Goal: Navigation & Orientation: Find specific page/section

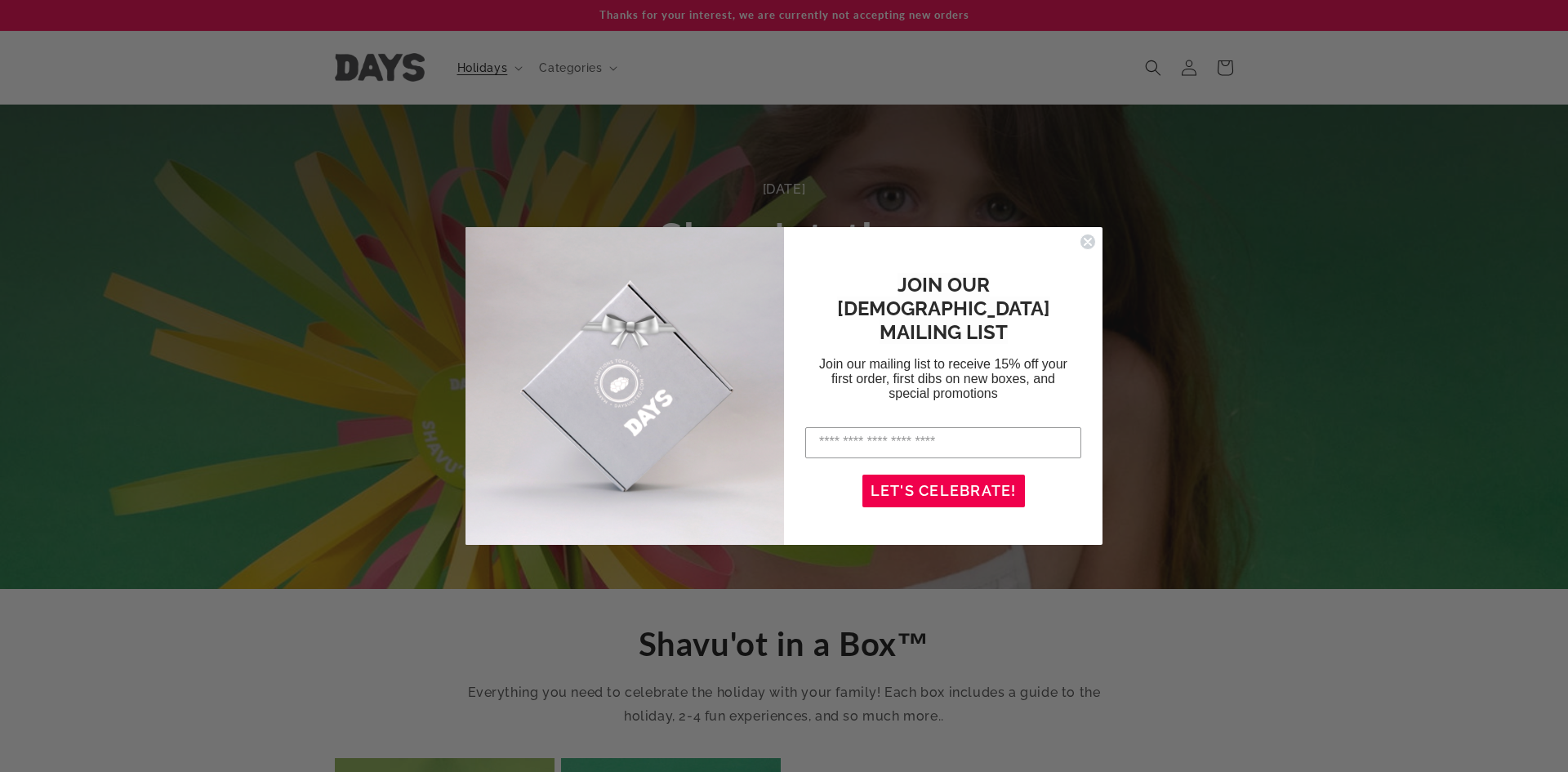
click at [1085, 241] on circle "Close dialog" at bounding box center [1087, 241] width 16 height 16
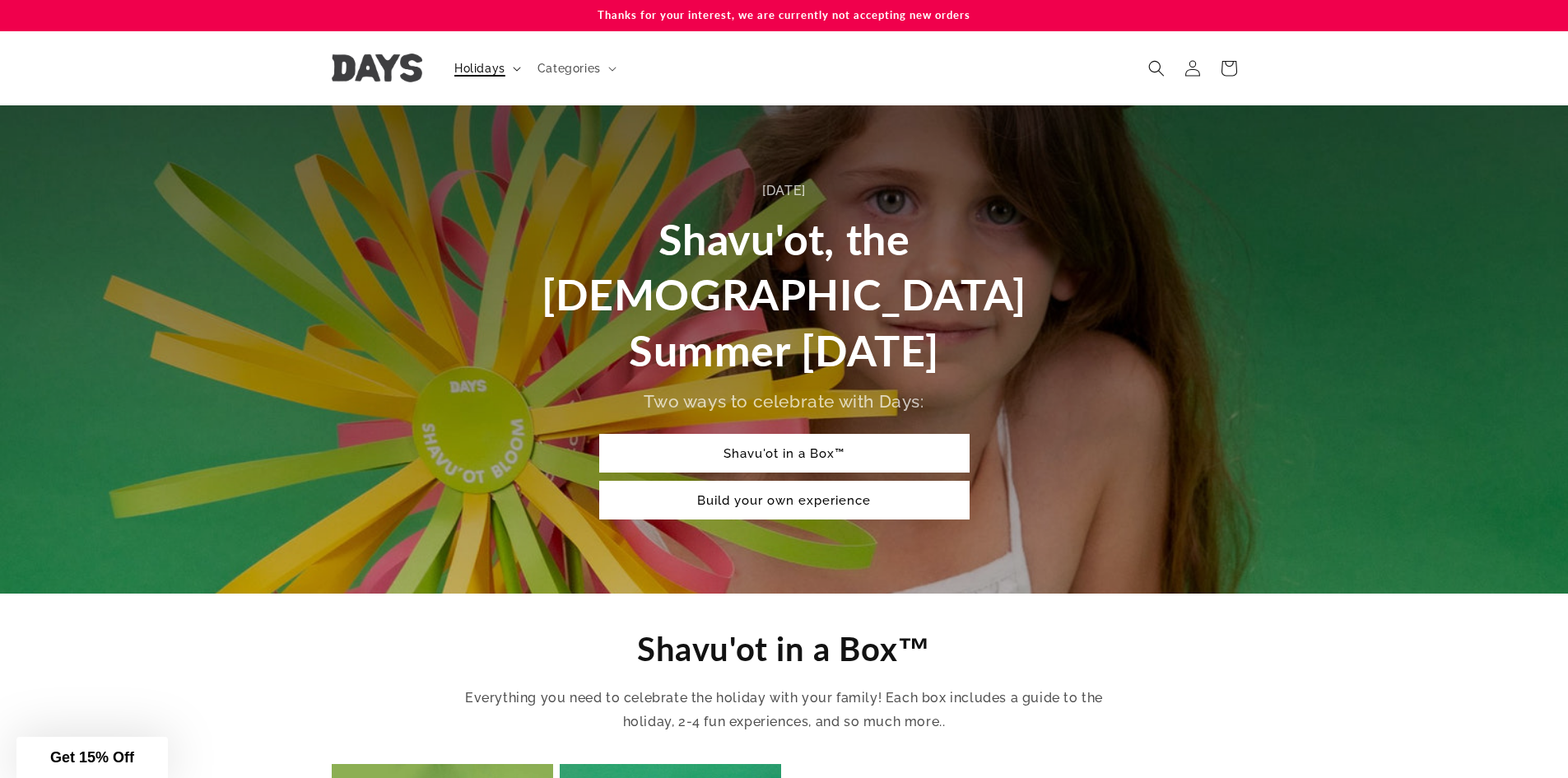
click at [484, 72] on span "Holidays" at bounding box center [480, 69] width 51 height 15
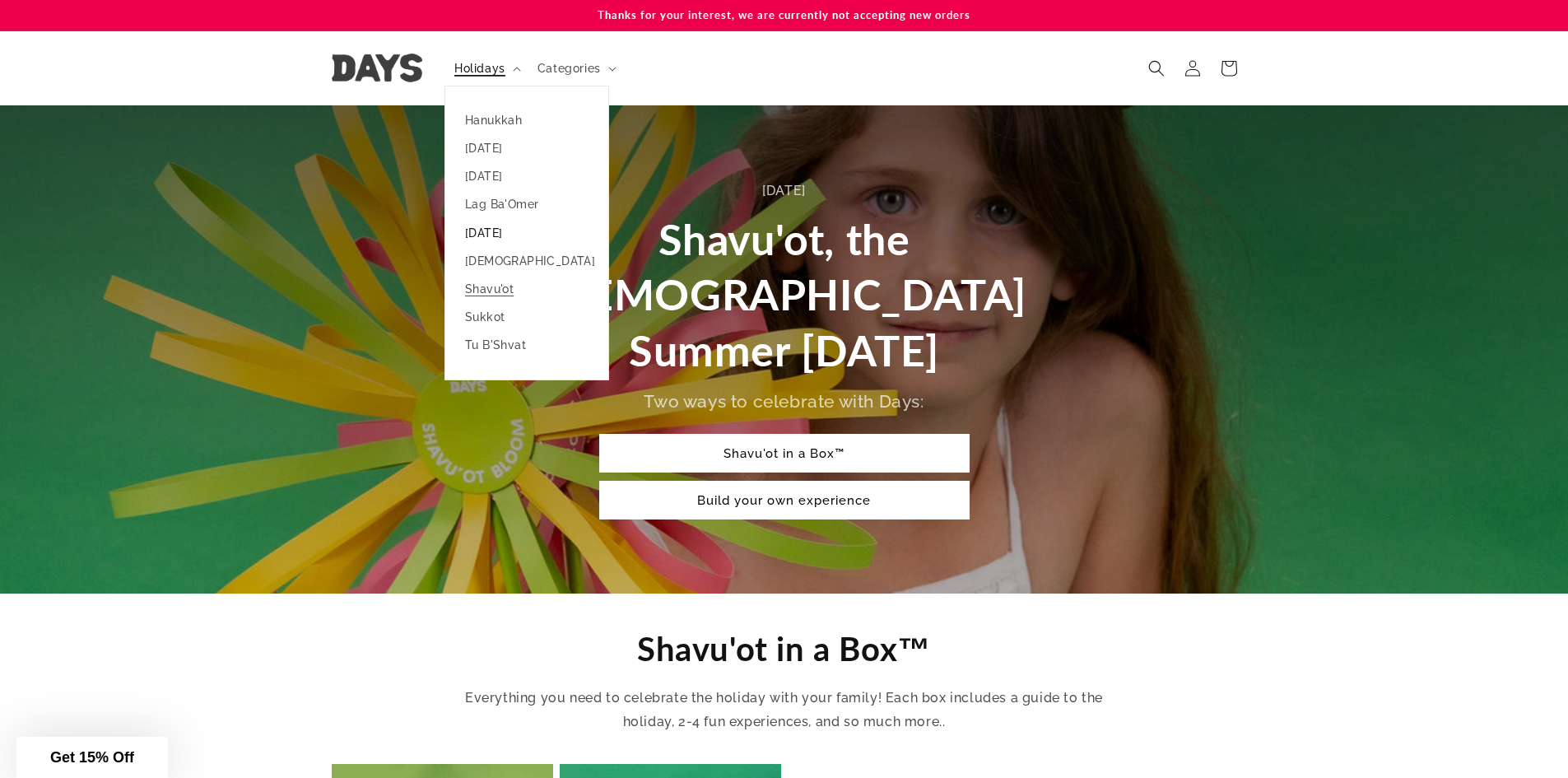
click at [508, 235] on link "[DATE]" at bounding box center [527, 233] width 163 height 28
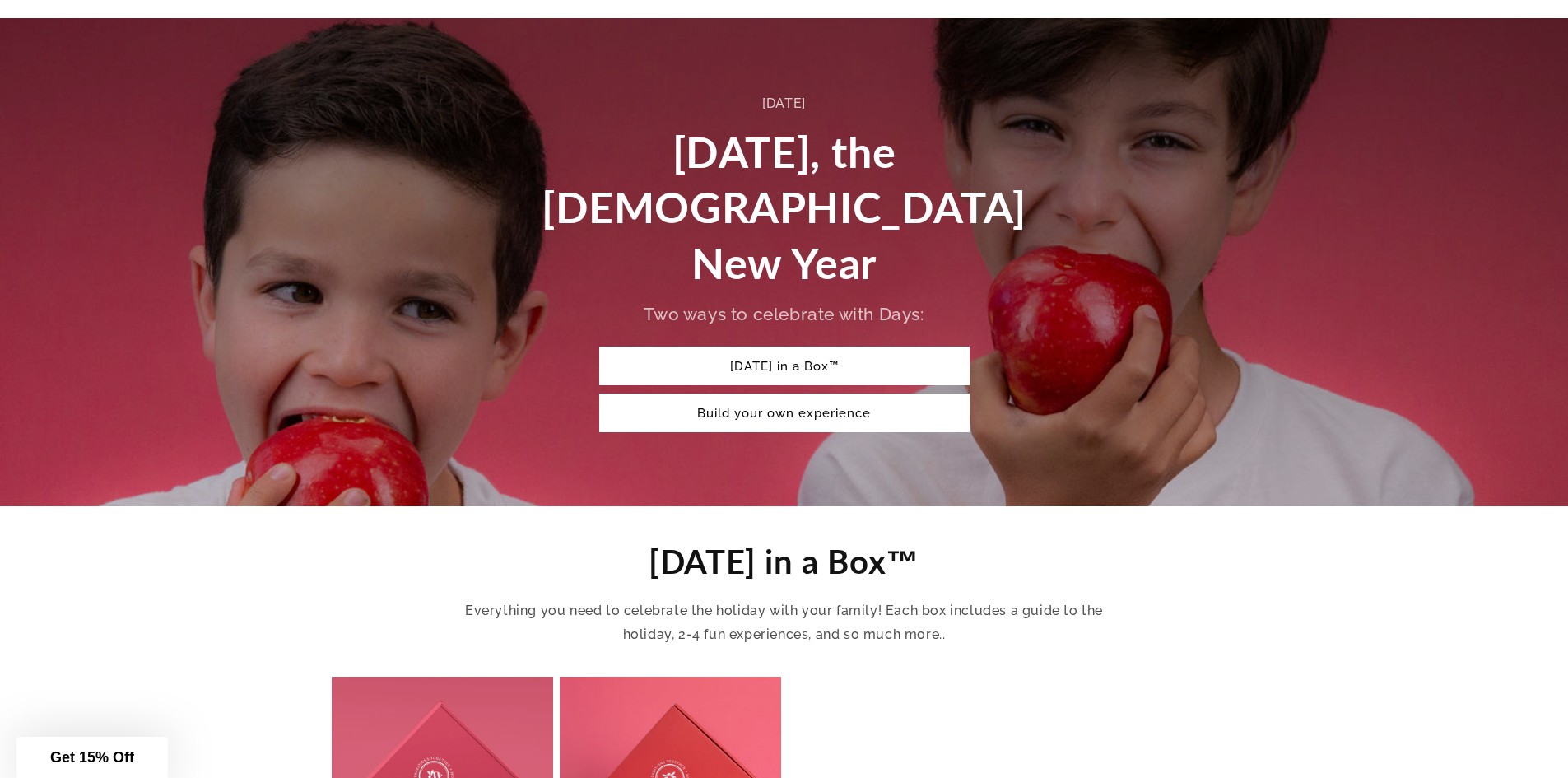
scroll to position [330, 0]
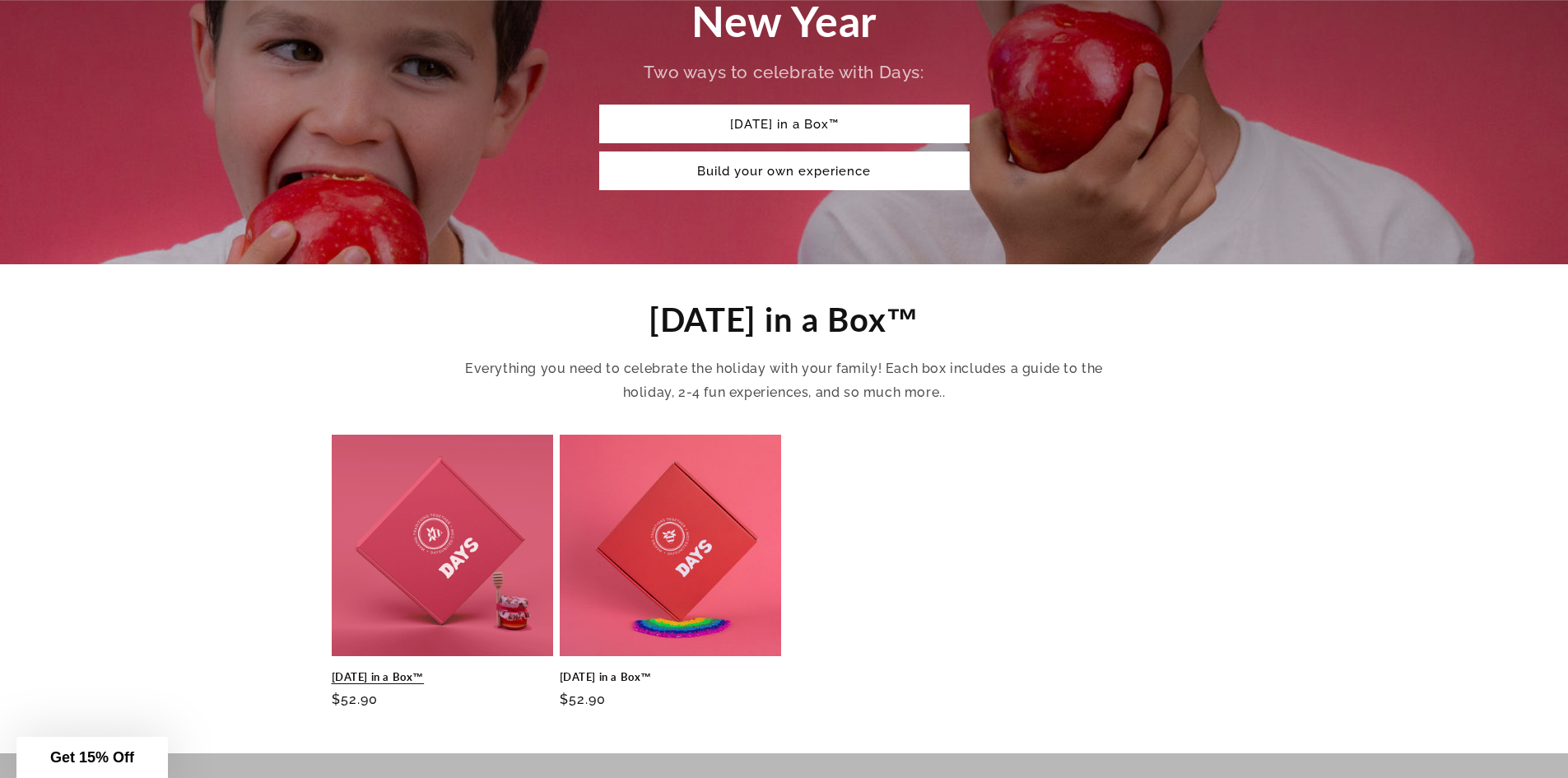
click at [469, 670] on link "[DATE] in a Box™" at bounding box center [442, 677] width 222 height 14
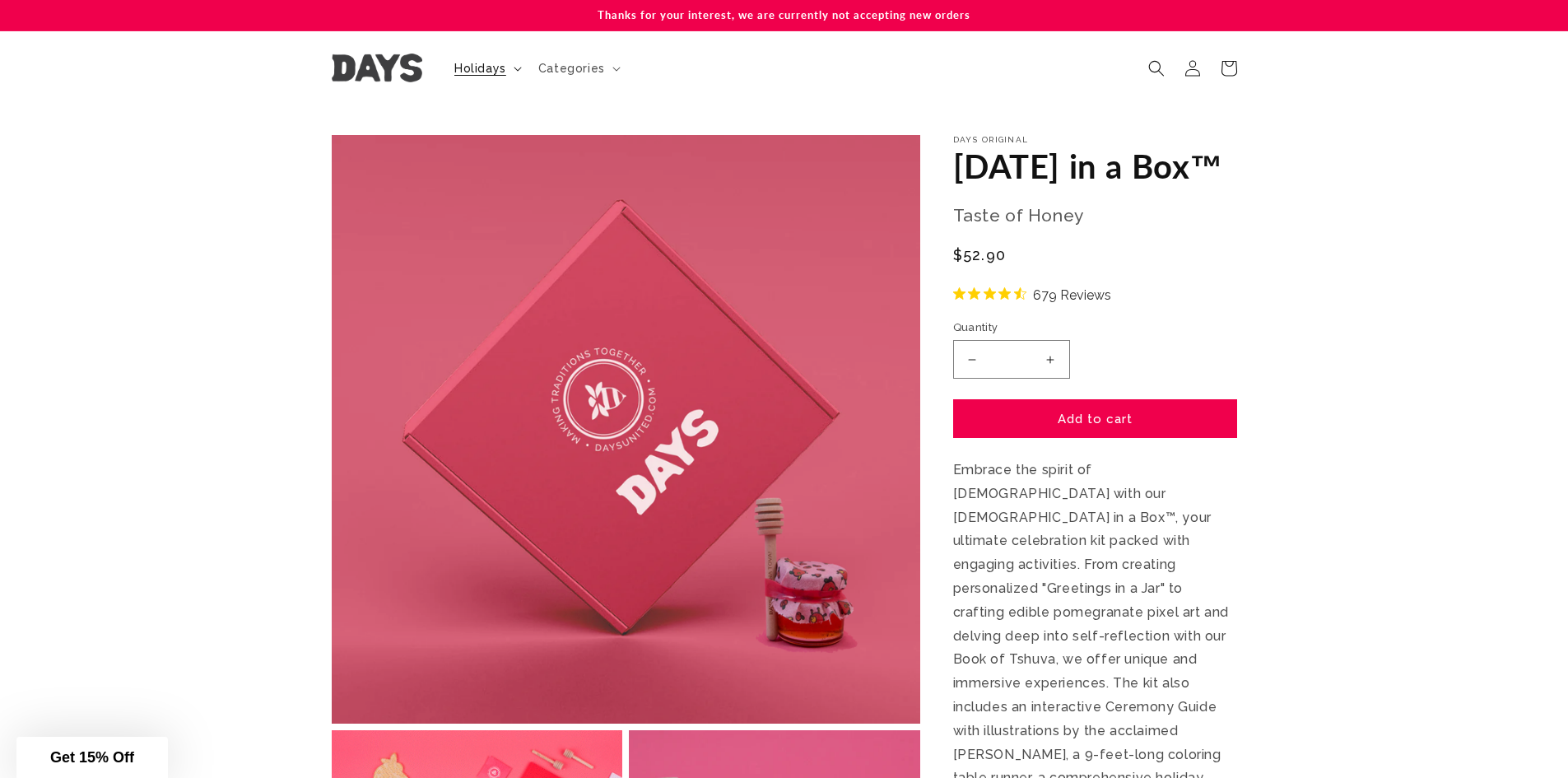
click at [466, 72] on span "Holidays" at bounding box center [481, 69] width 52 height 15
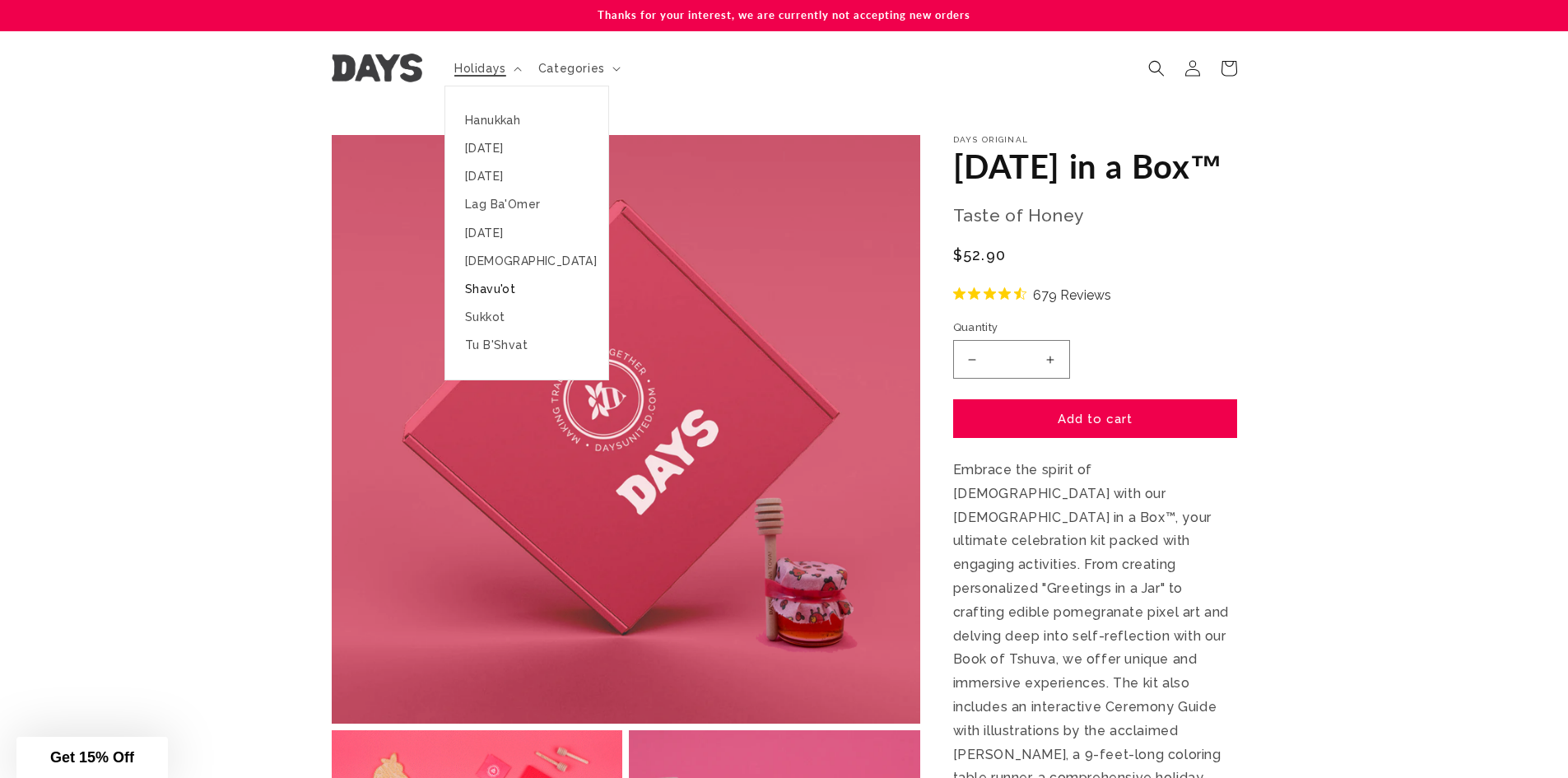
click at [494, 289] on link "Shavu'ot" at bounding box center [527, 289] width 163 height 28
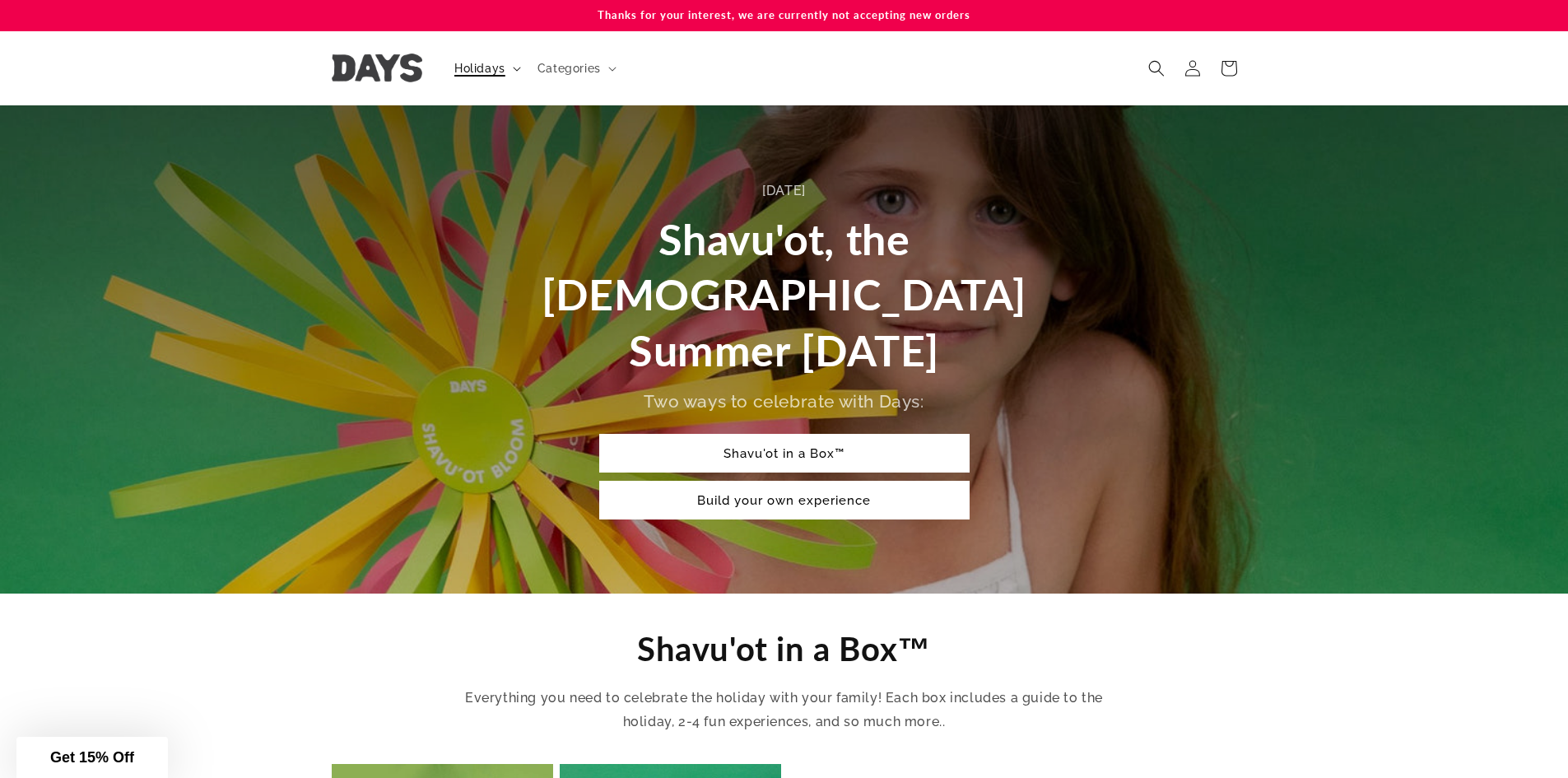
click at [486, 71] on span "Holidays" at bounding box center [480, 69] width 51 height 15
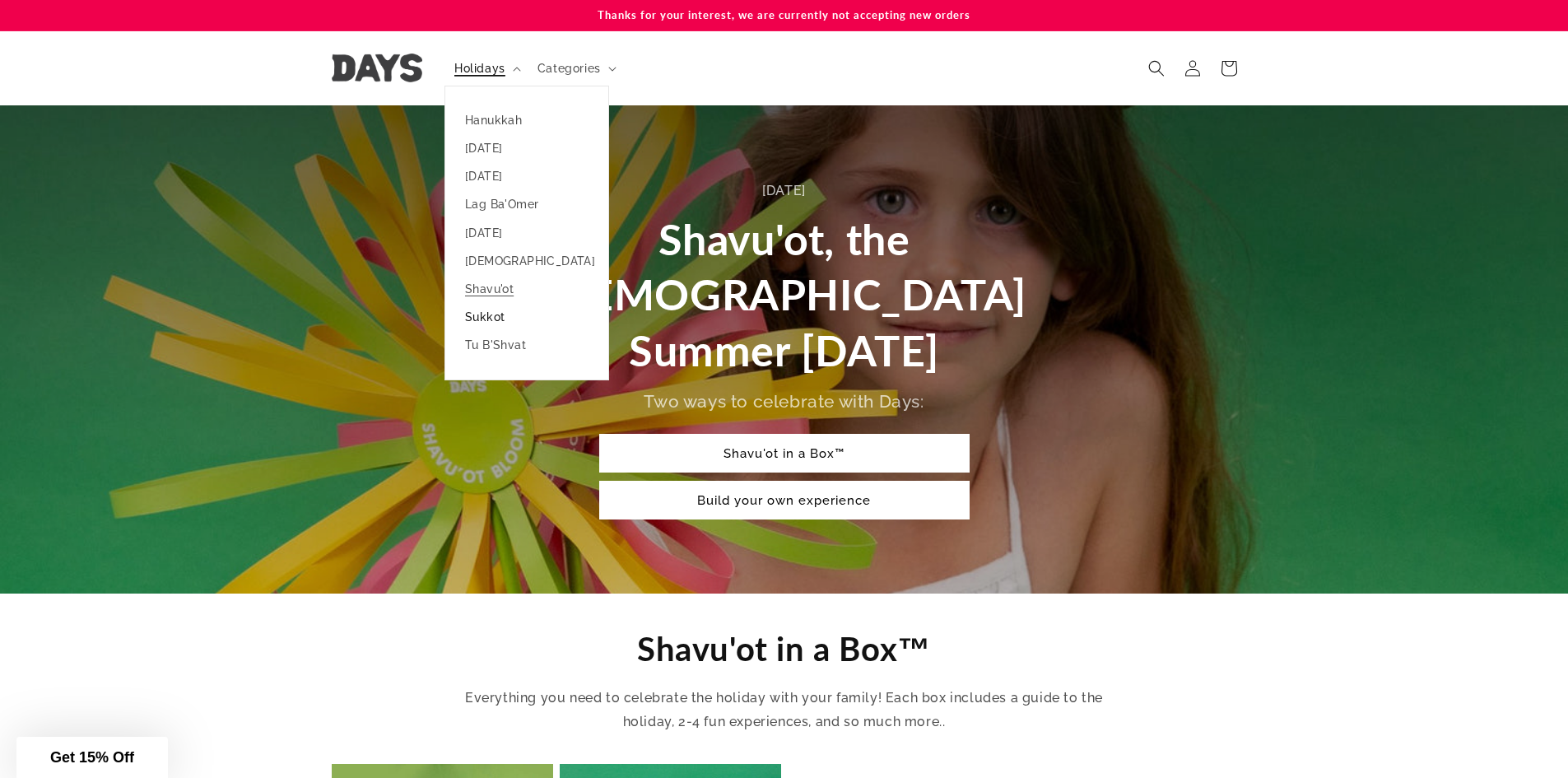
click at [489, 310] on link "Sukkot" at bounding box center [527, 317] width 163 height 28
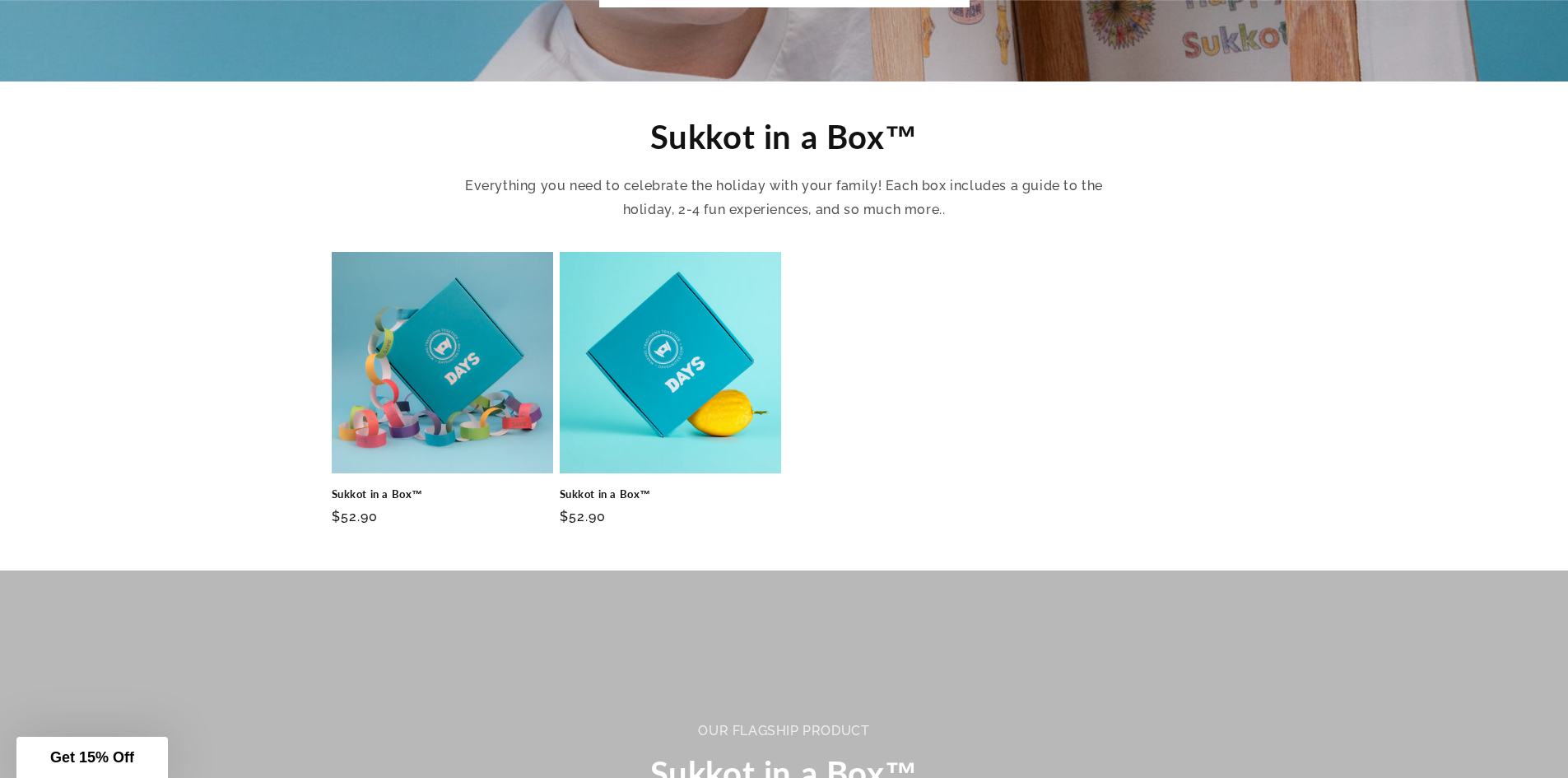
scroll to position [577, 0]
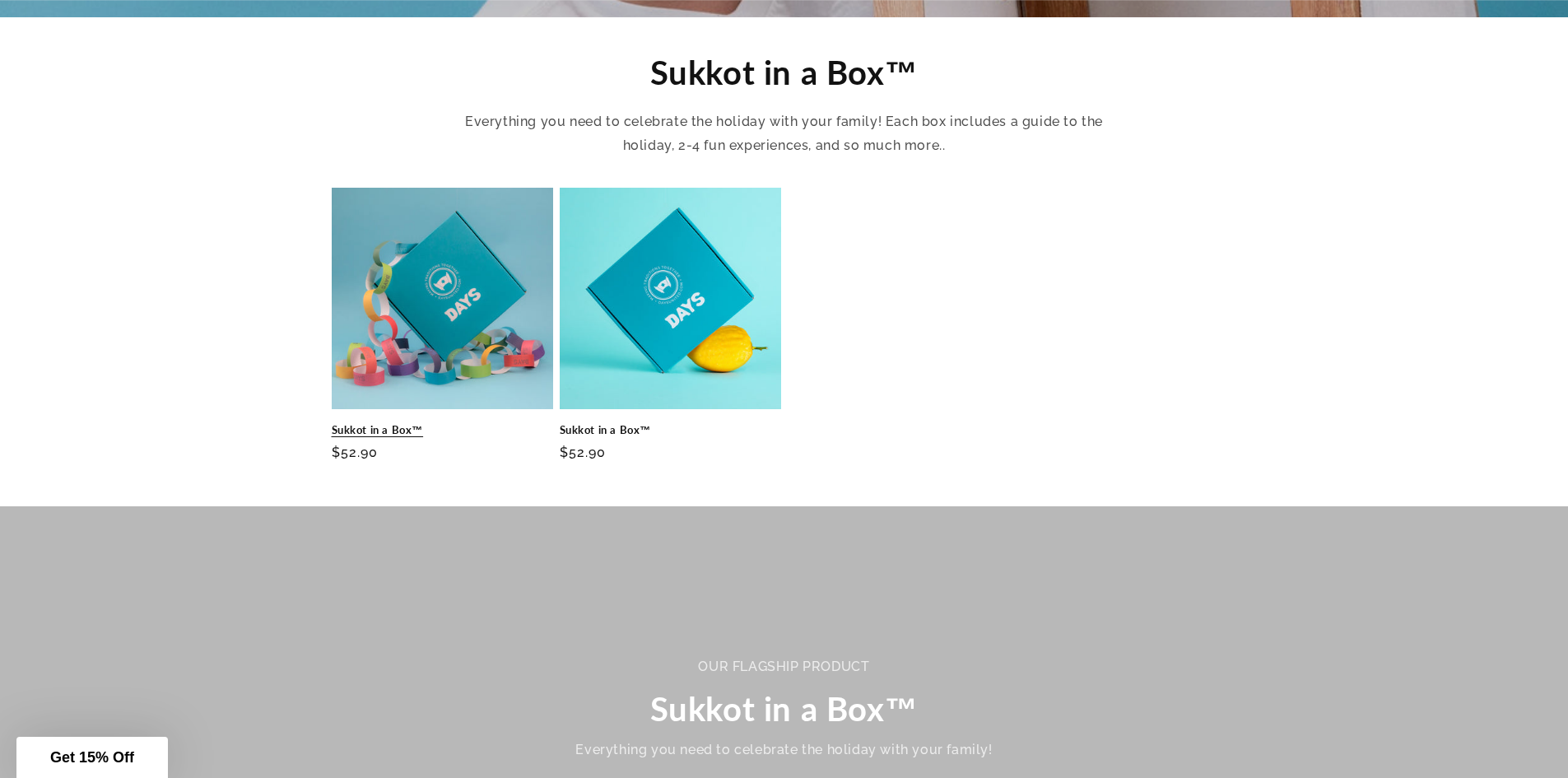
click at [405, 423] on link "Sukkot in a Box™" at bounding box center [442, 430] width 222 height 14
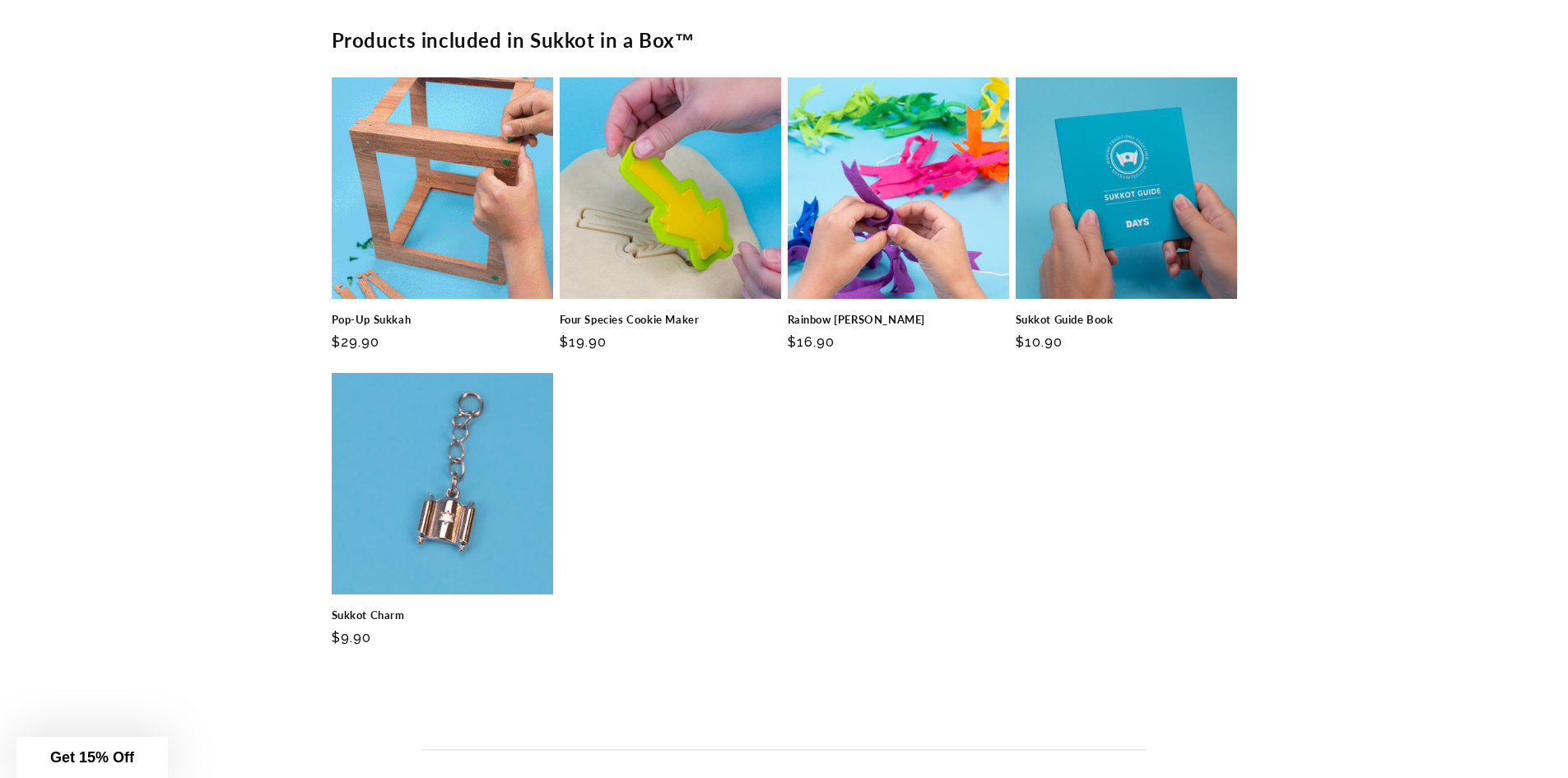
scroll to position [3376, 0]
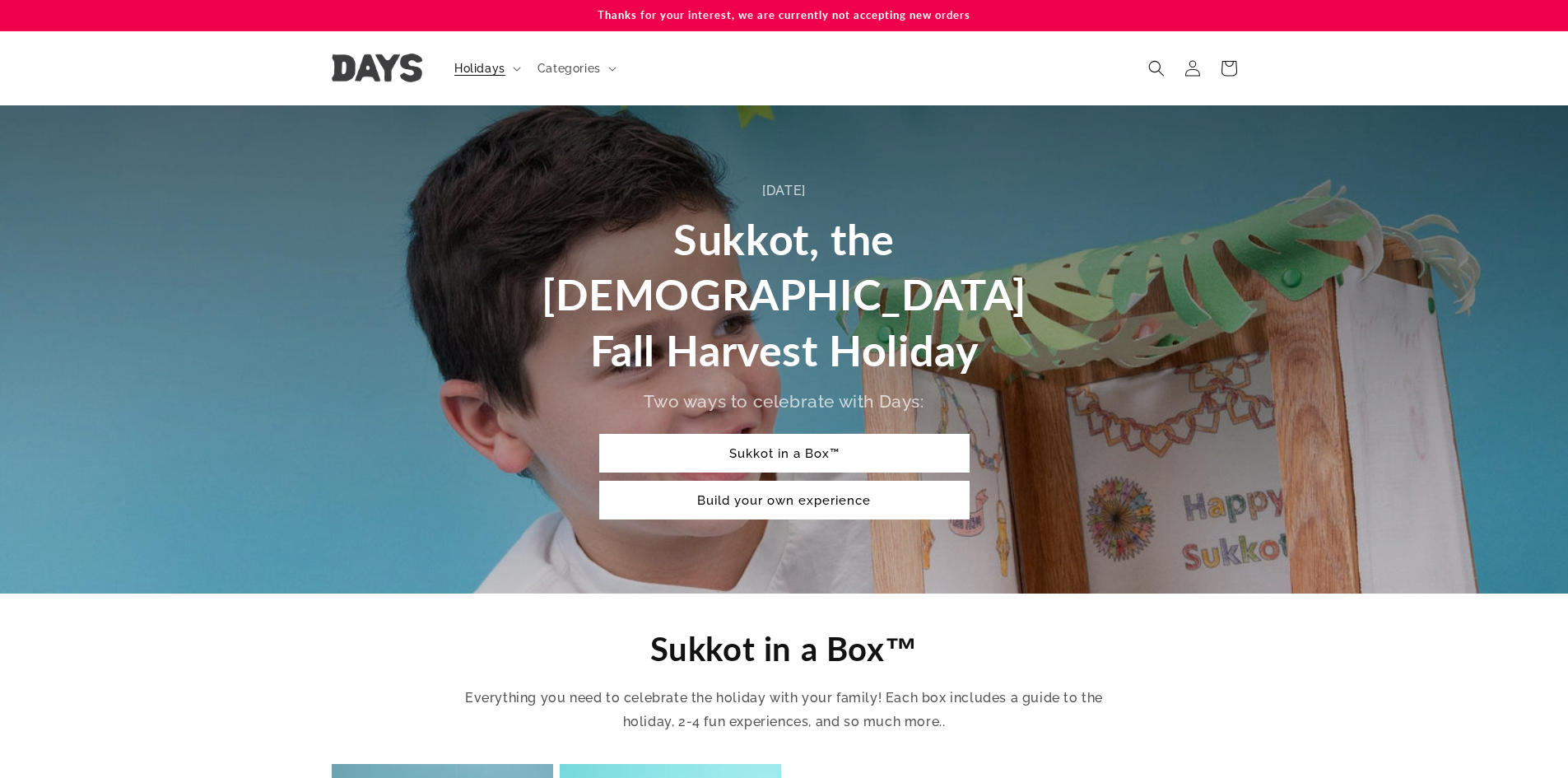
scroll to position [577, 0]
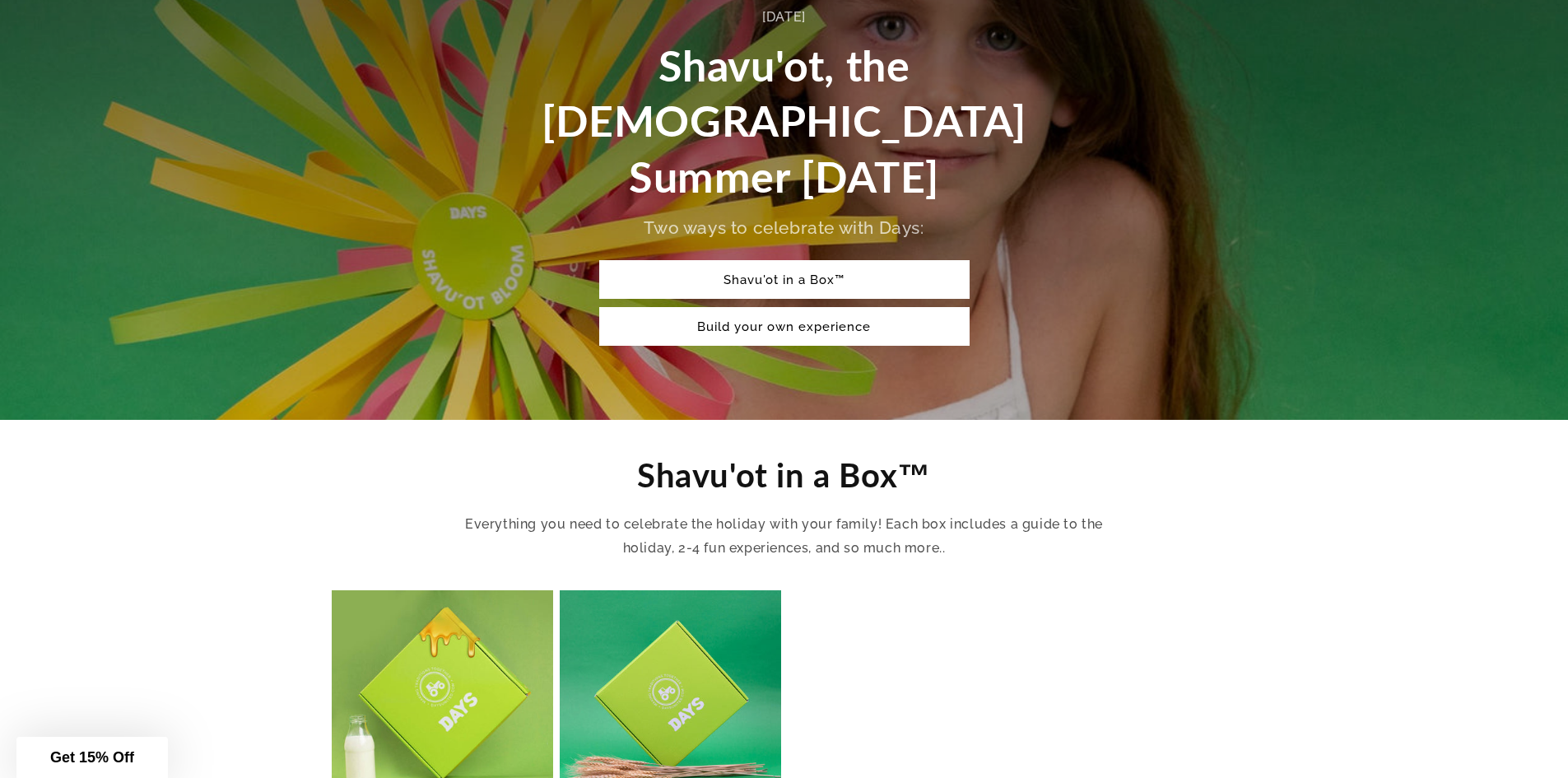
scroll to position [247, 0]
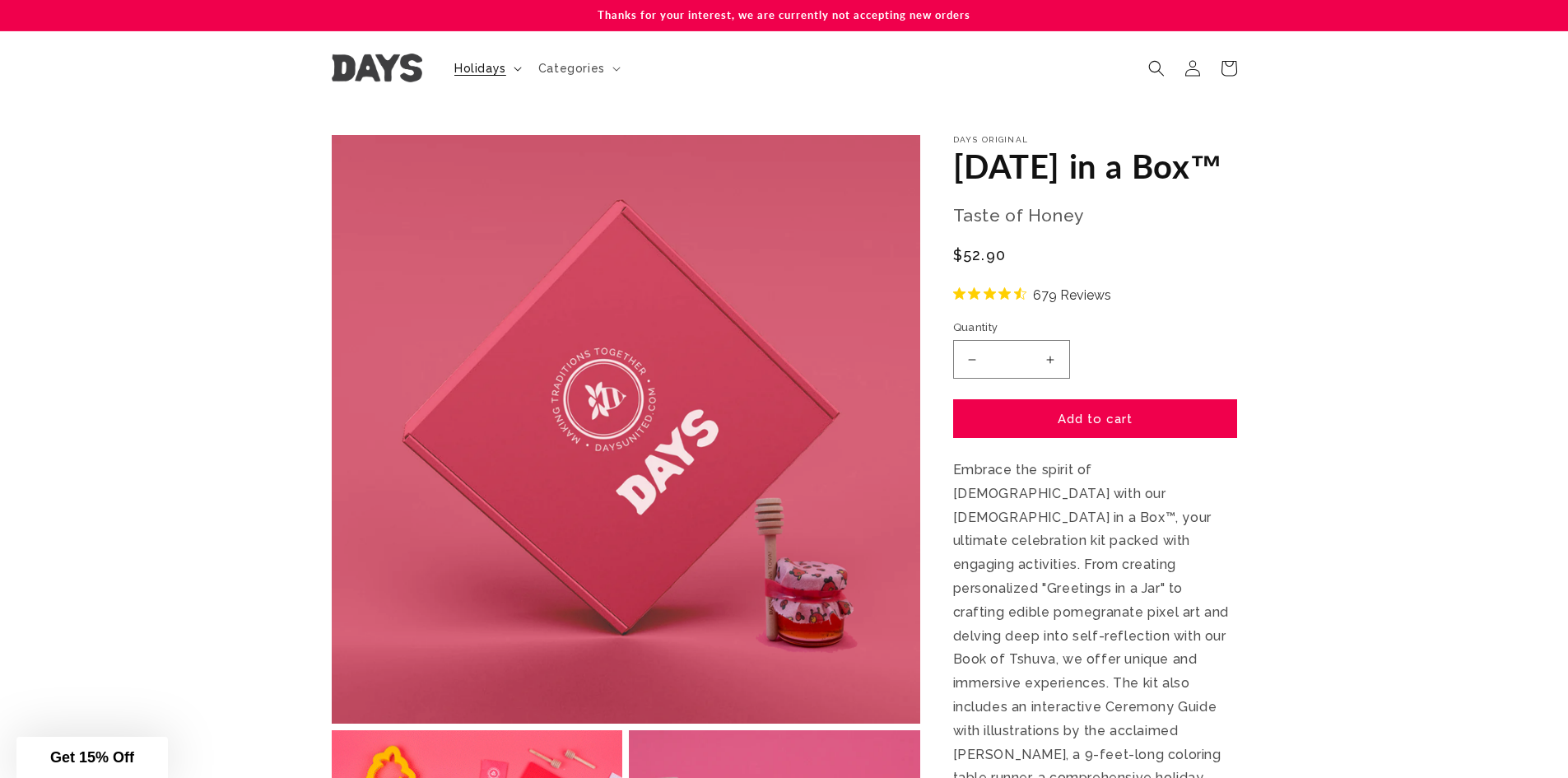
click at [505, 70] on span "Holidays" at bounding box center [481, 69] width 52 height 15
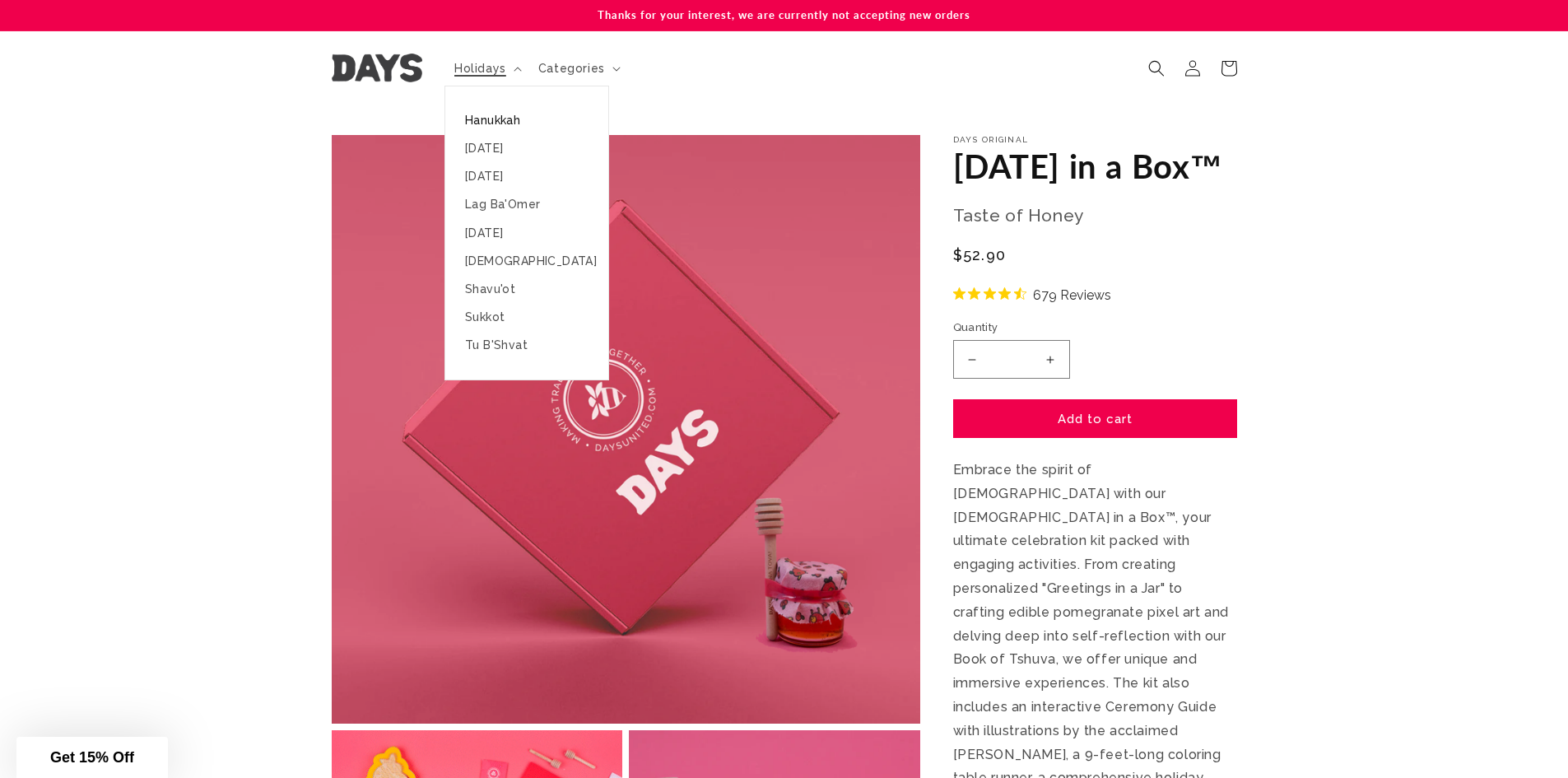
click at [497, 120] on link "Hanukkah" at bounding box center [527, 120] width 163 height 28
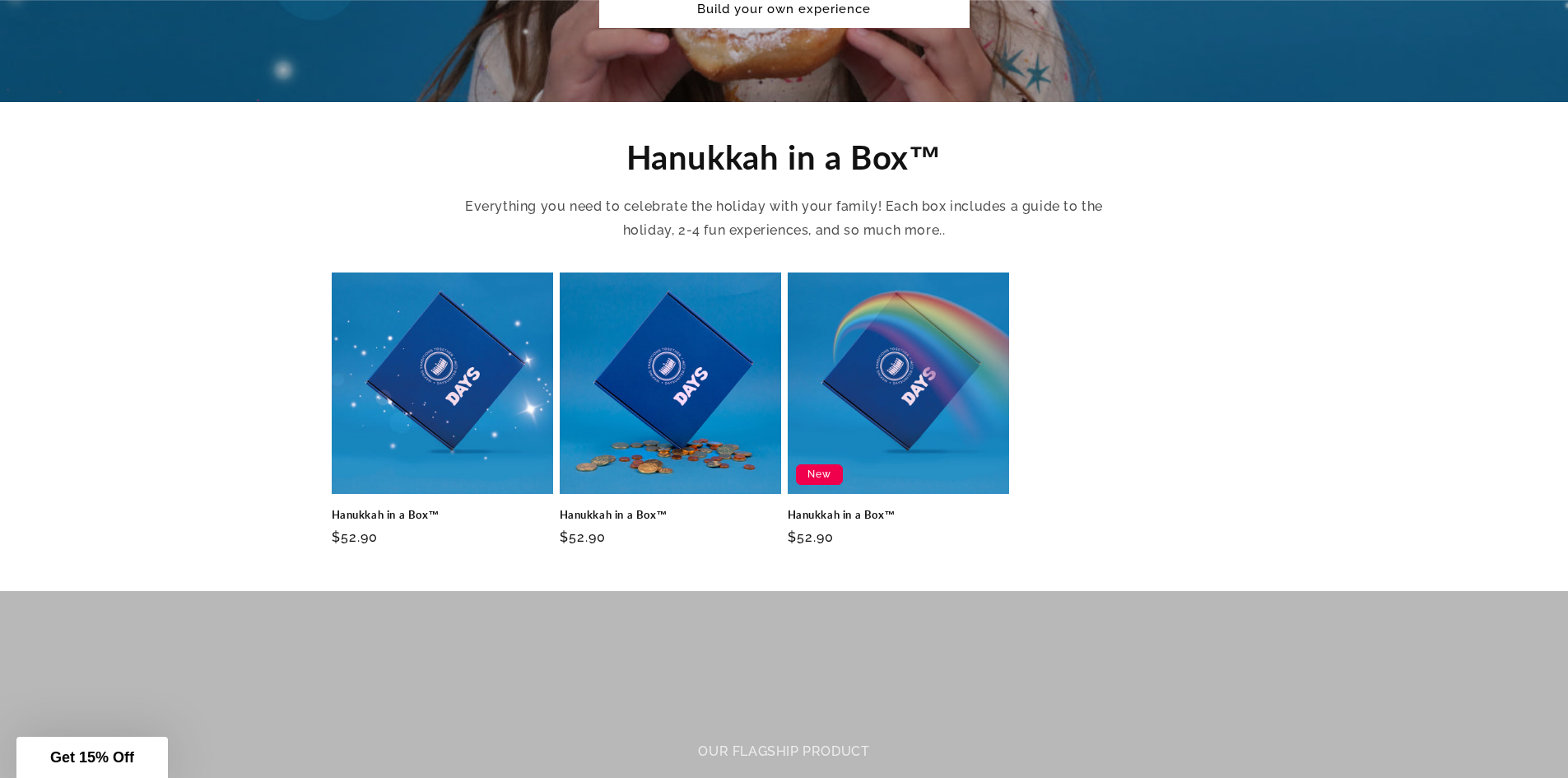
scroll to position [494, 0]
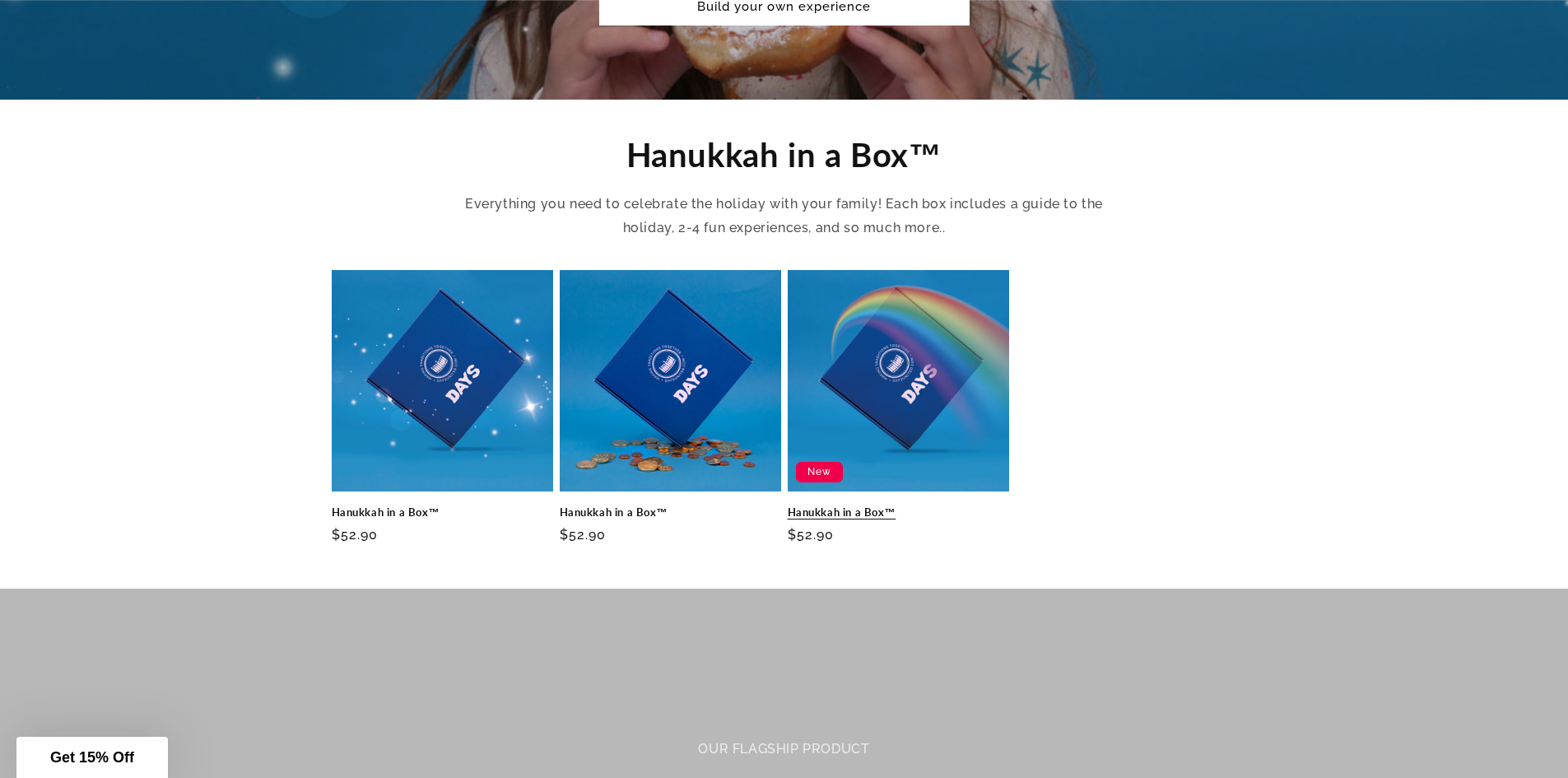
click at [867, 506] on link "Hanukkah in a Box™" at bounding box center [898, 512] width 222 height 14
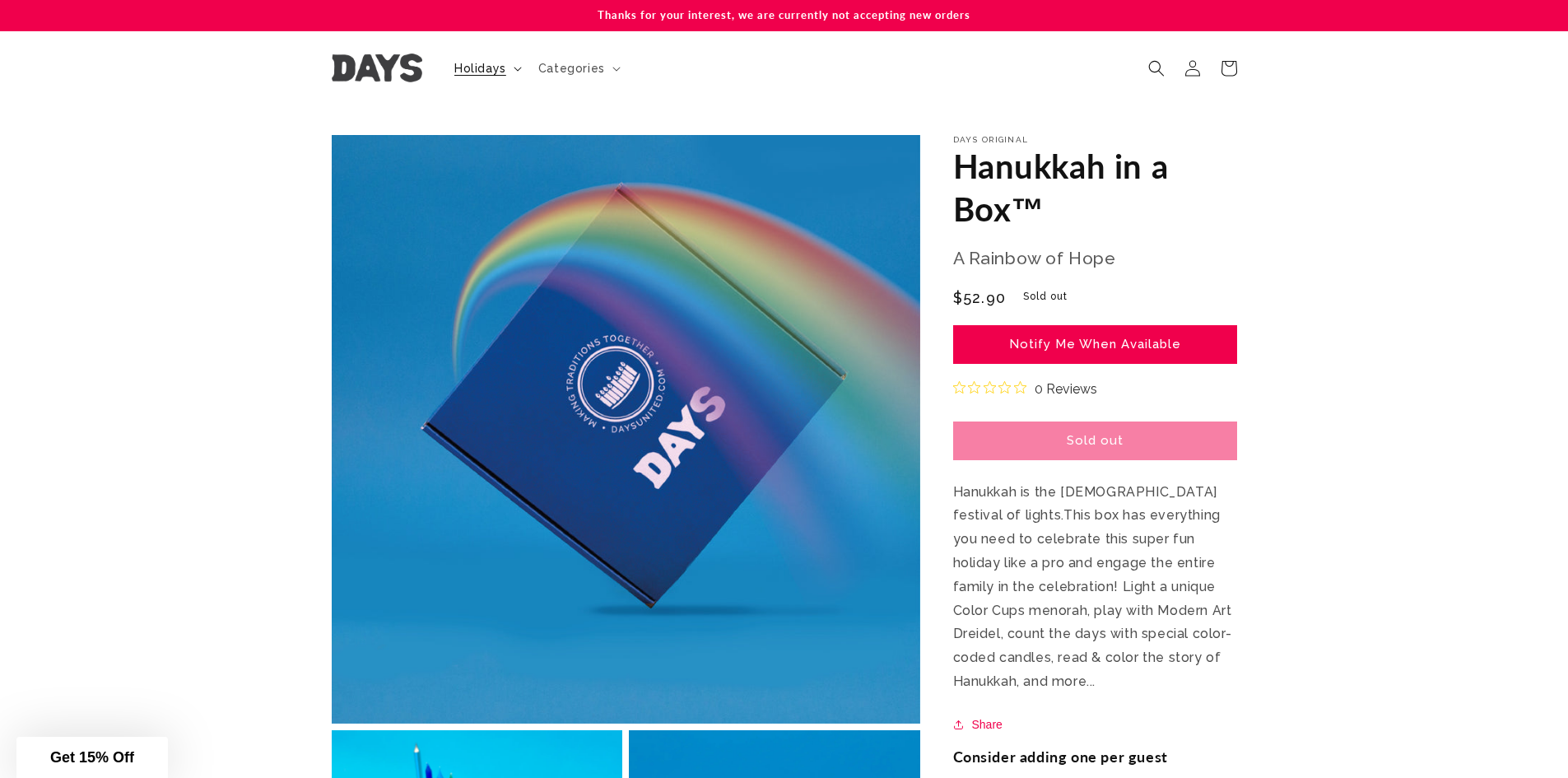
click at [518, 69] on icon at bounding box center [517, 69] width 8 height 5
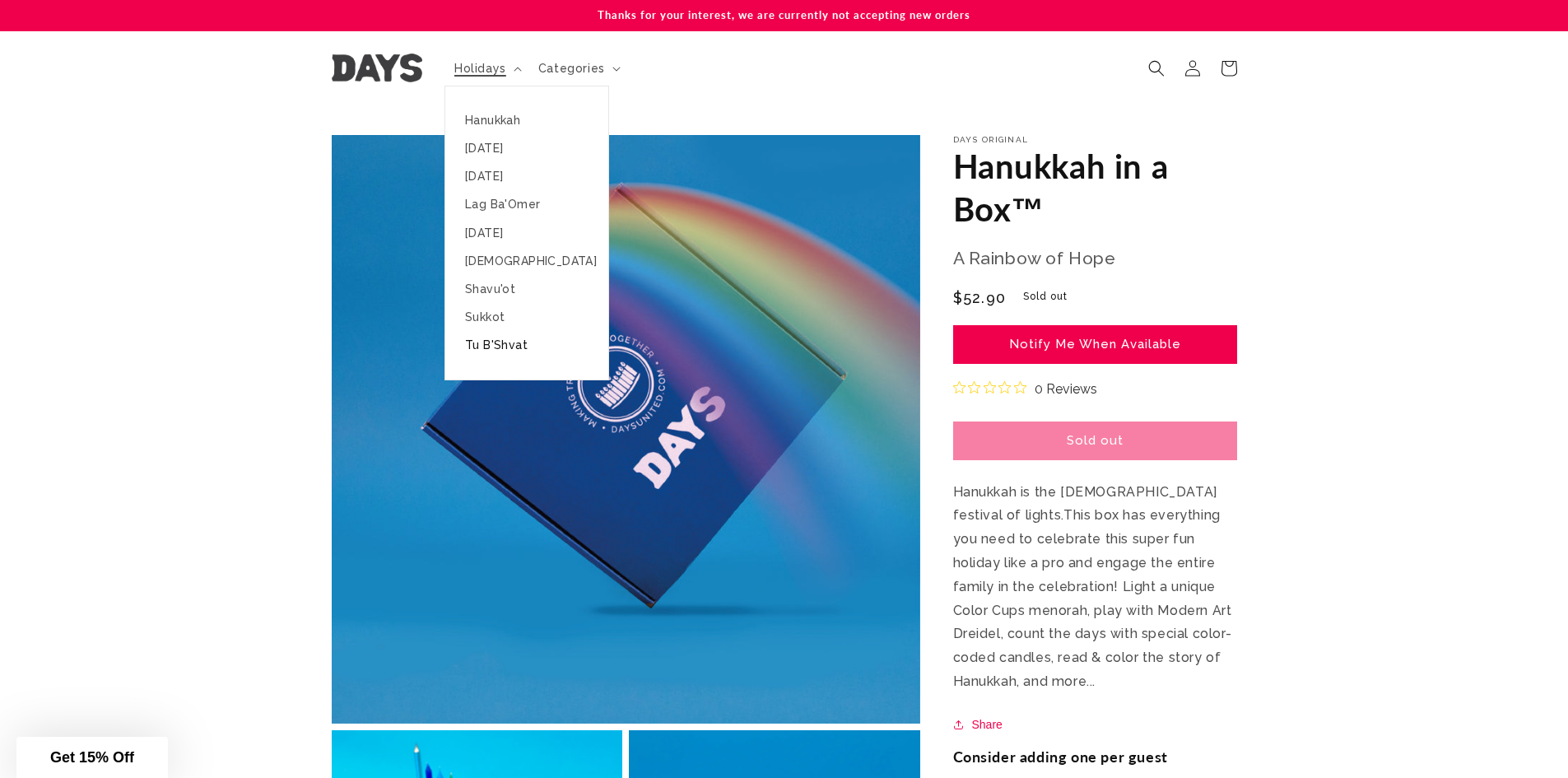
click at [495, 344] on link "Tu B'Shvat" at bounding box center [527, 345] width 163 height 28
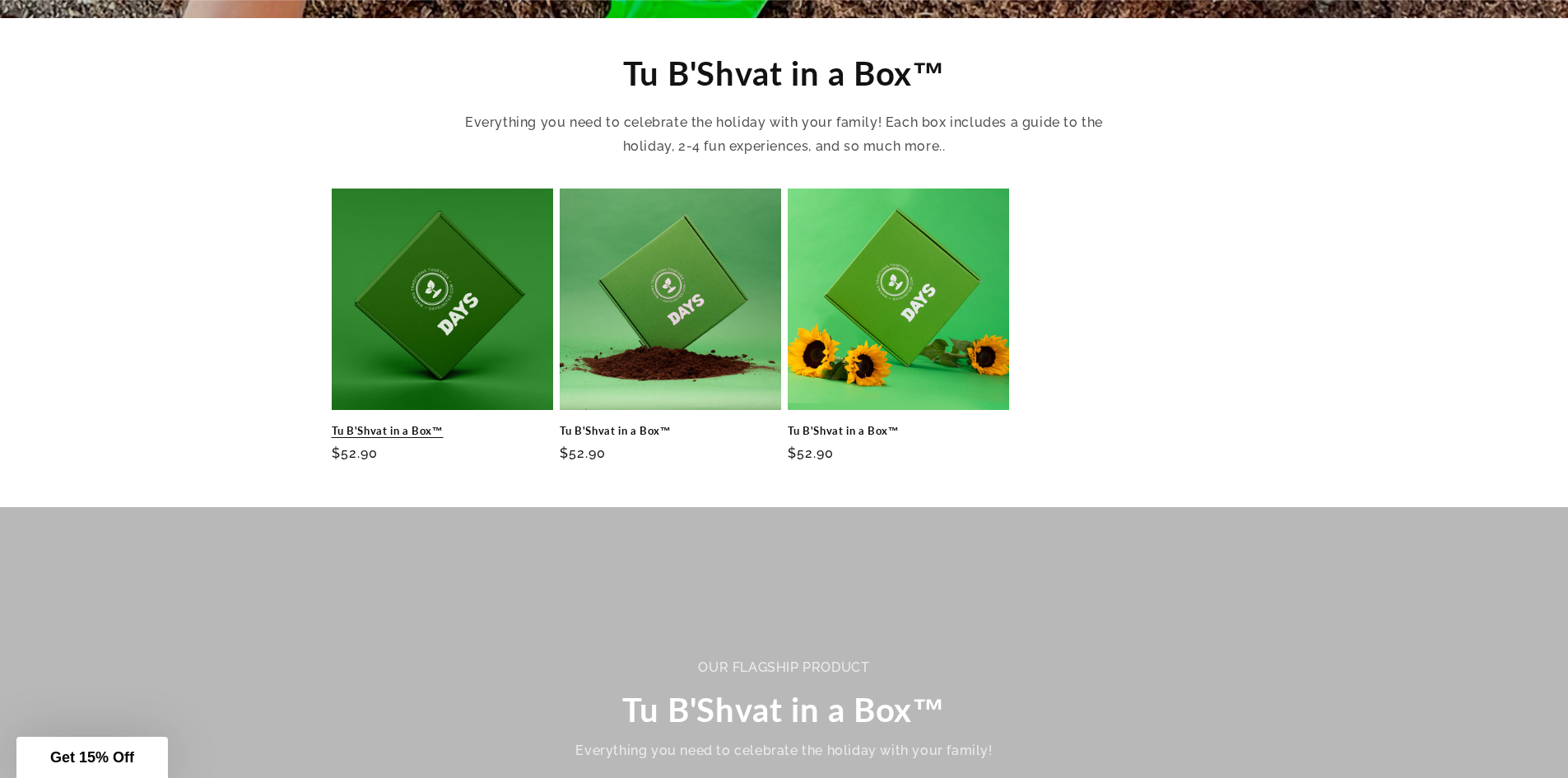
scroll to position [577, 0]
click at [639, 423] on link "Tu B'Shvat in a Box™" at bounding box center [670, 430] width 222 height 14
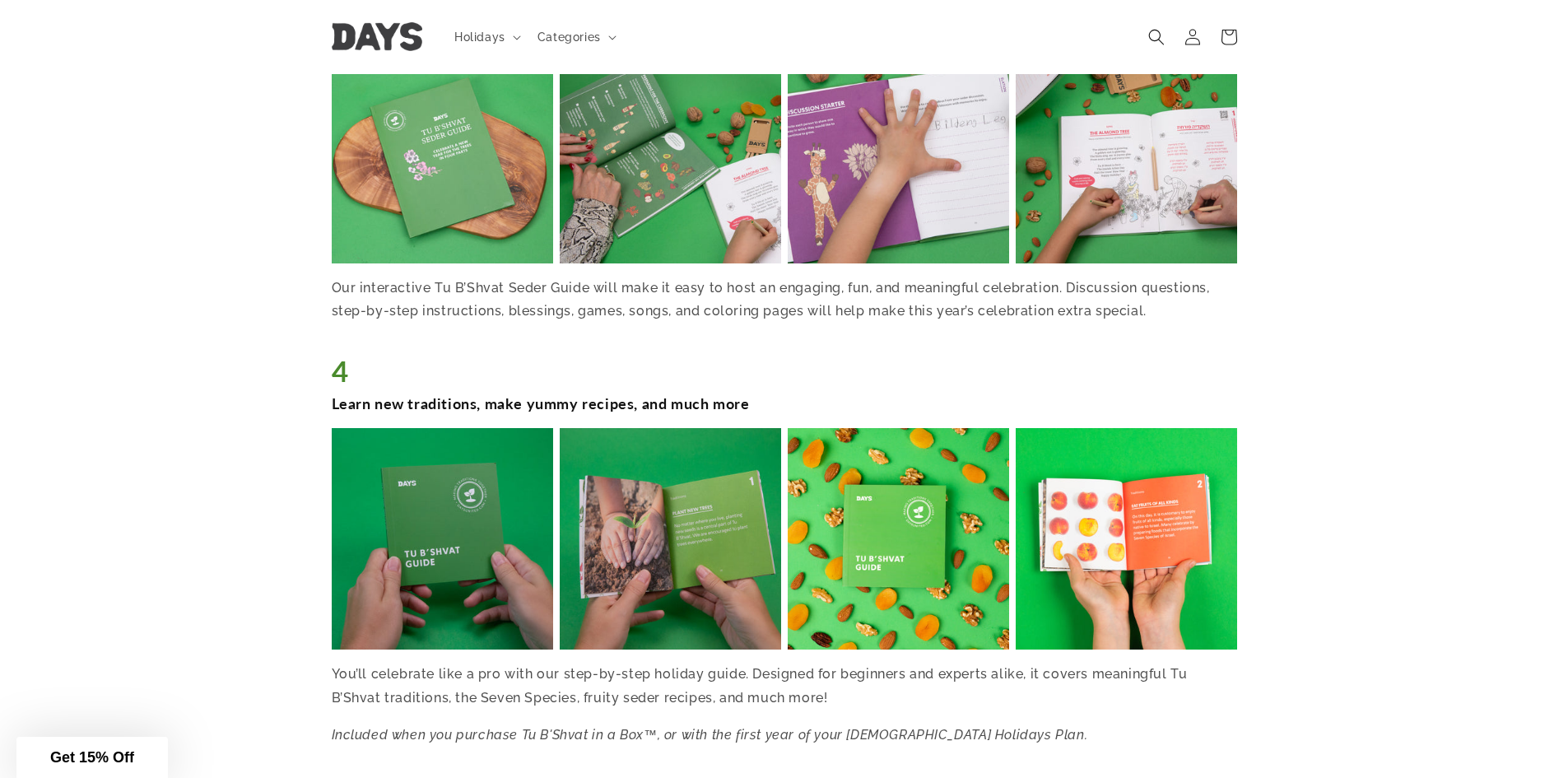
scroll to position [1730, 0]
